Goal: Task Accomplishment & Management: Use online tool/utility

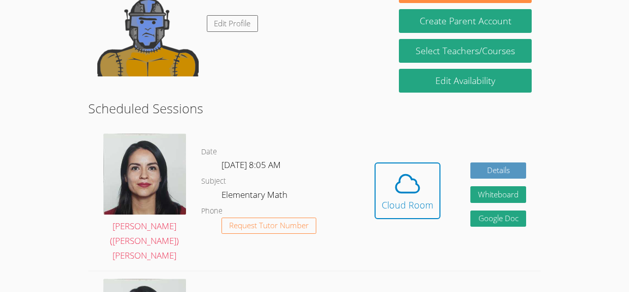
scroll to position [190, 0]
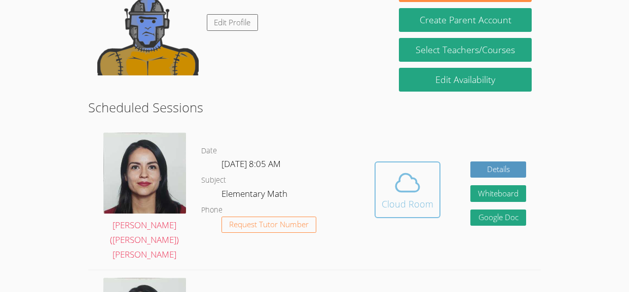
click at [417, 179] on icon at bounding box center [407, 183] width 28 height 28
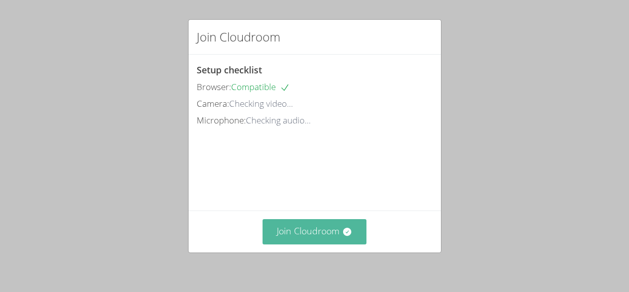
click at [344, 225] on button "Join Cloudroom" at bounding box center [315, 231] width 104 height 25
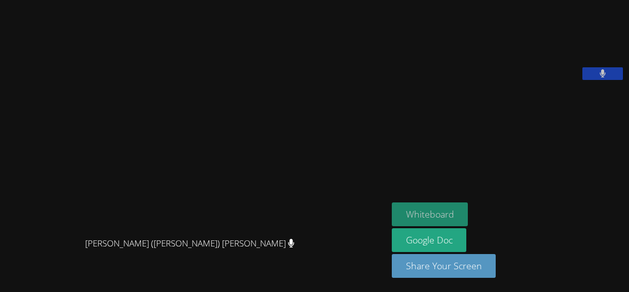
click at [418, 210] on button "Whiteboard" at bounding box center [430, 215] width 77 height 24
